Goal: Task Accomplishment & Management: Use online tool/utility

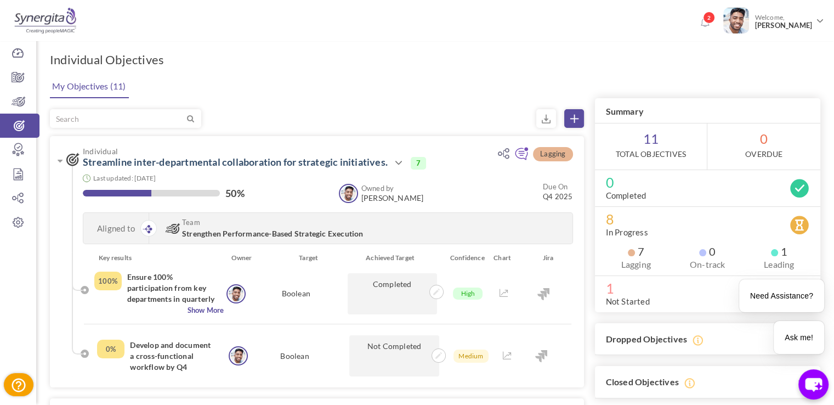
click at [582, 110] on link at bounding box center [574, 118] width 20 height 19
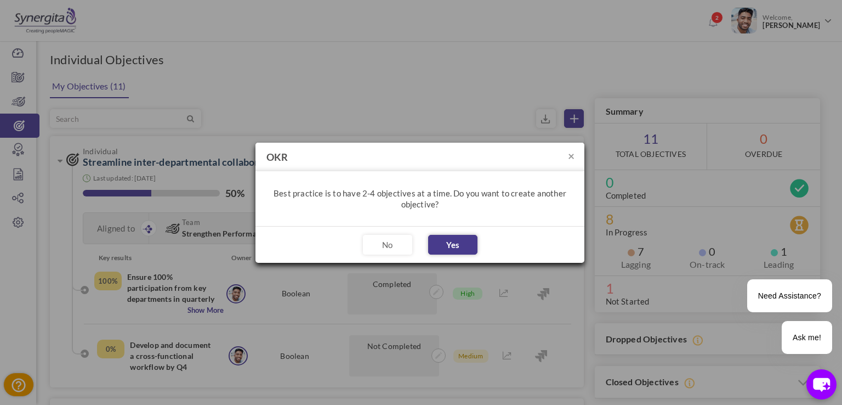
click at [458, 246] on button "Yes" at bounding box center [452, 245] width 49 height 20
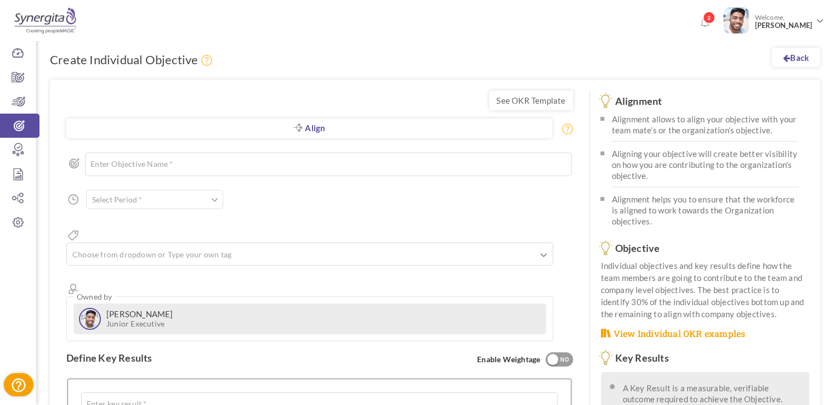
click at [199, 207] on input "text" at bounding box center [154, 199] width 137 height 19
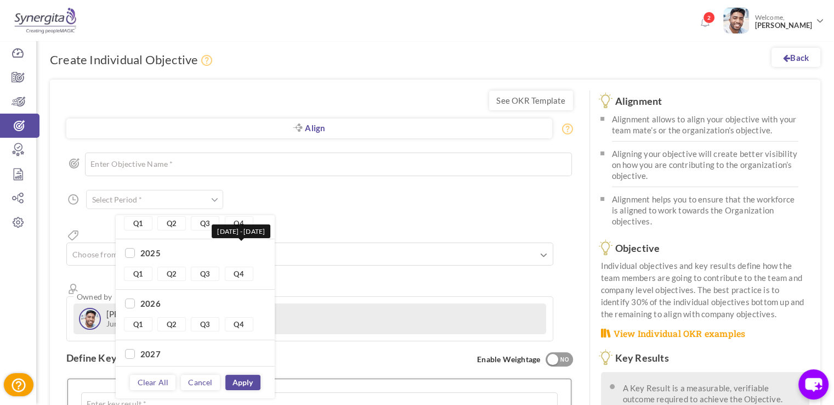
scroll to position [23, 0]
